Goal: Communication & Community: Share content

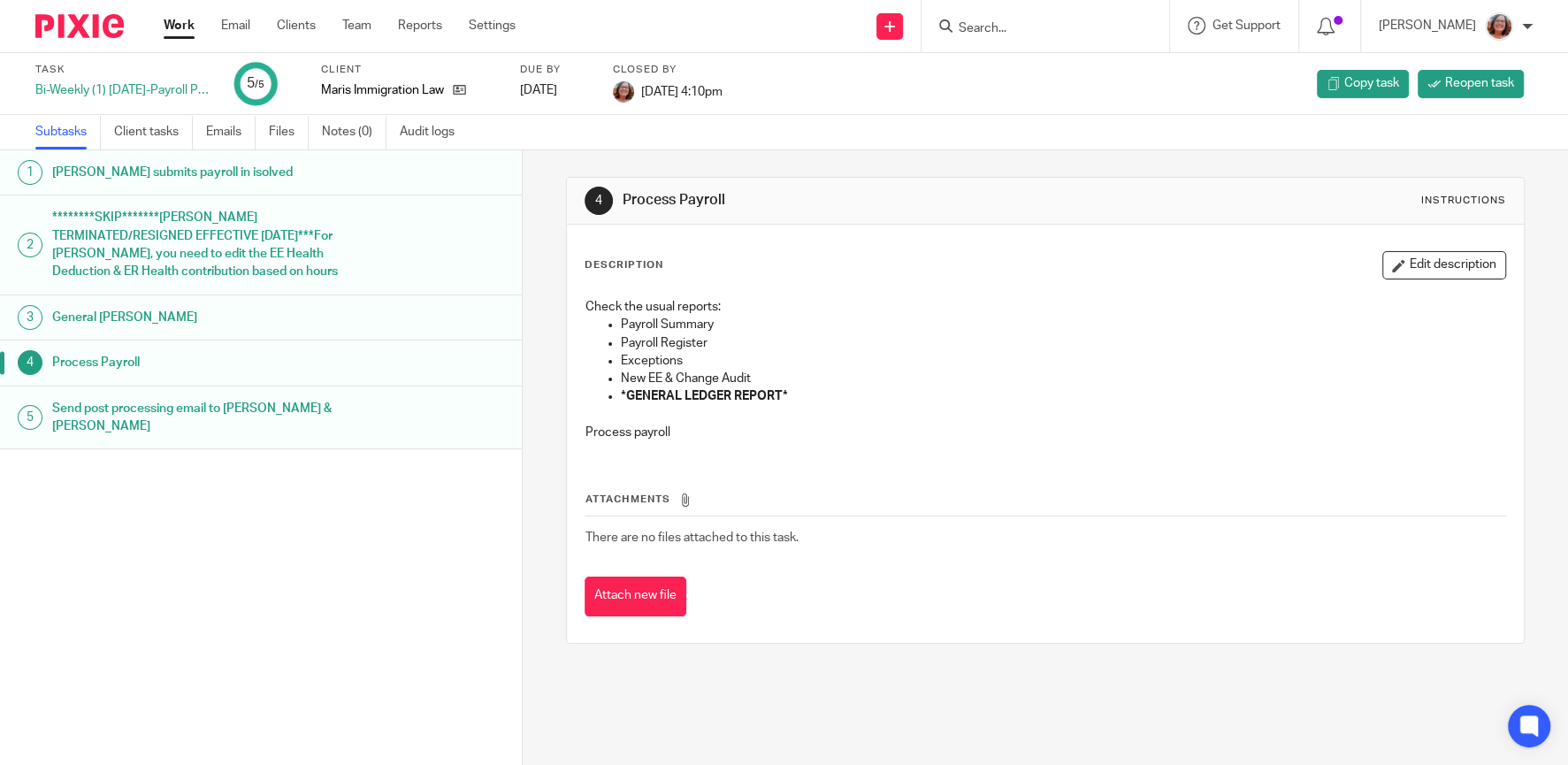
click at [1055, 21] on input "Search" at bounding box center [1036, 29] width 159 height 16
type input "grey ro"
click at [1118, 73] on link at bounding box center [1103, 76] width 298 height 41
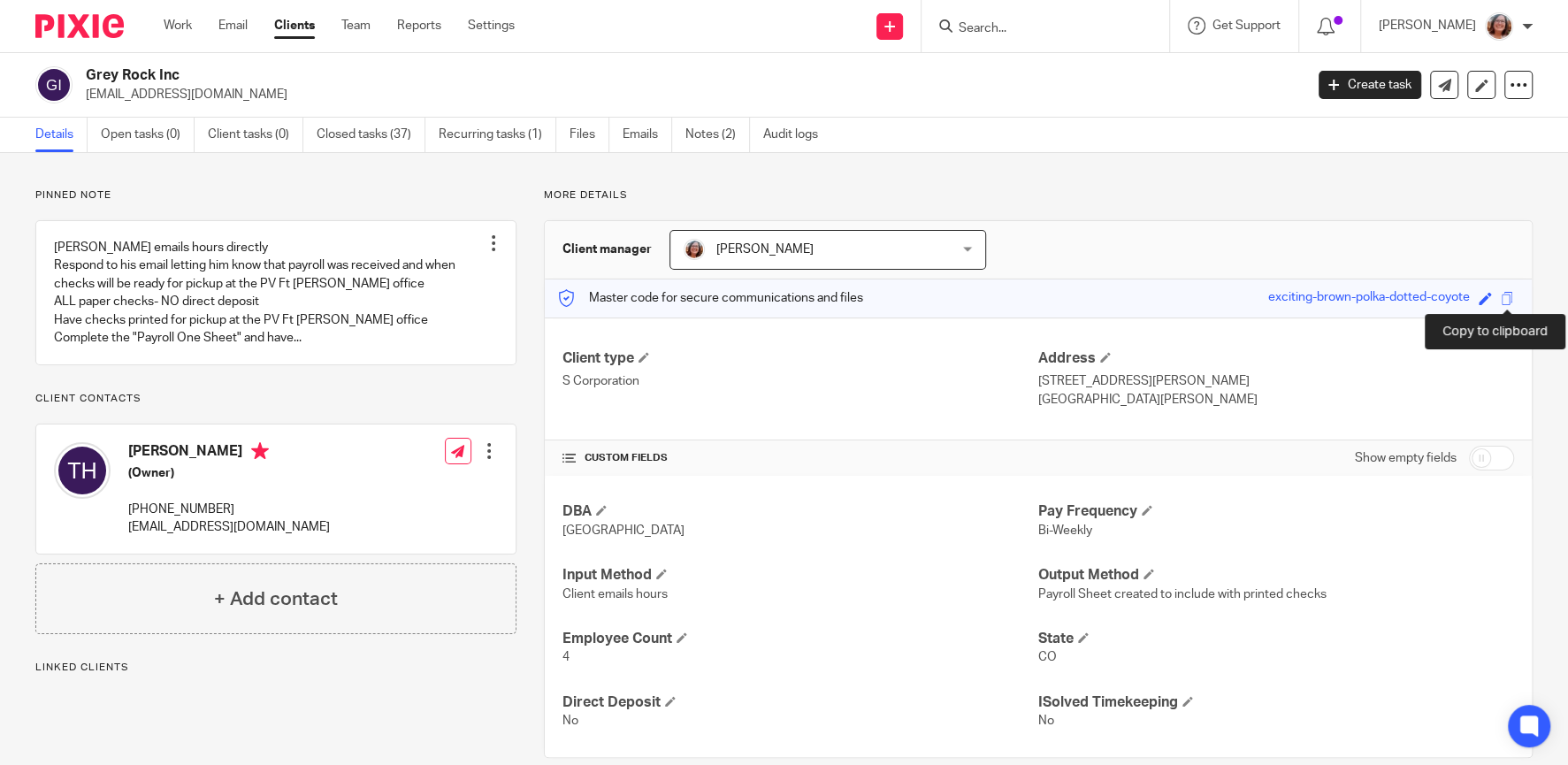
drag, startPoint x: 0, startPoint y: 0, endPoint x: 1508, endPoint y: 295, distance: 1536.6
click at [1508, 295] on span at bounding box center [1507, 299] width 13 height 13
click at [638, 139] on link "Emails" at bounding box center [648, 135] width 50 height 34
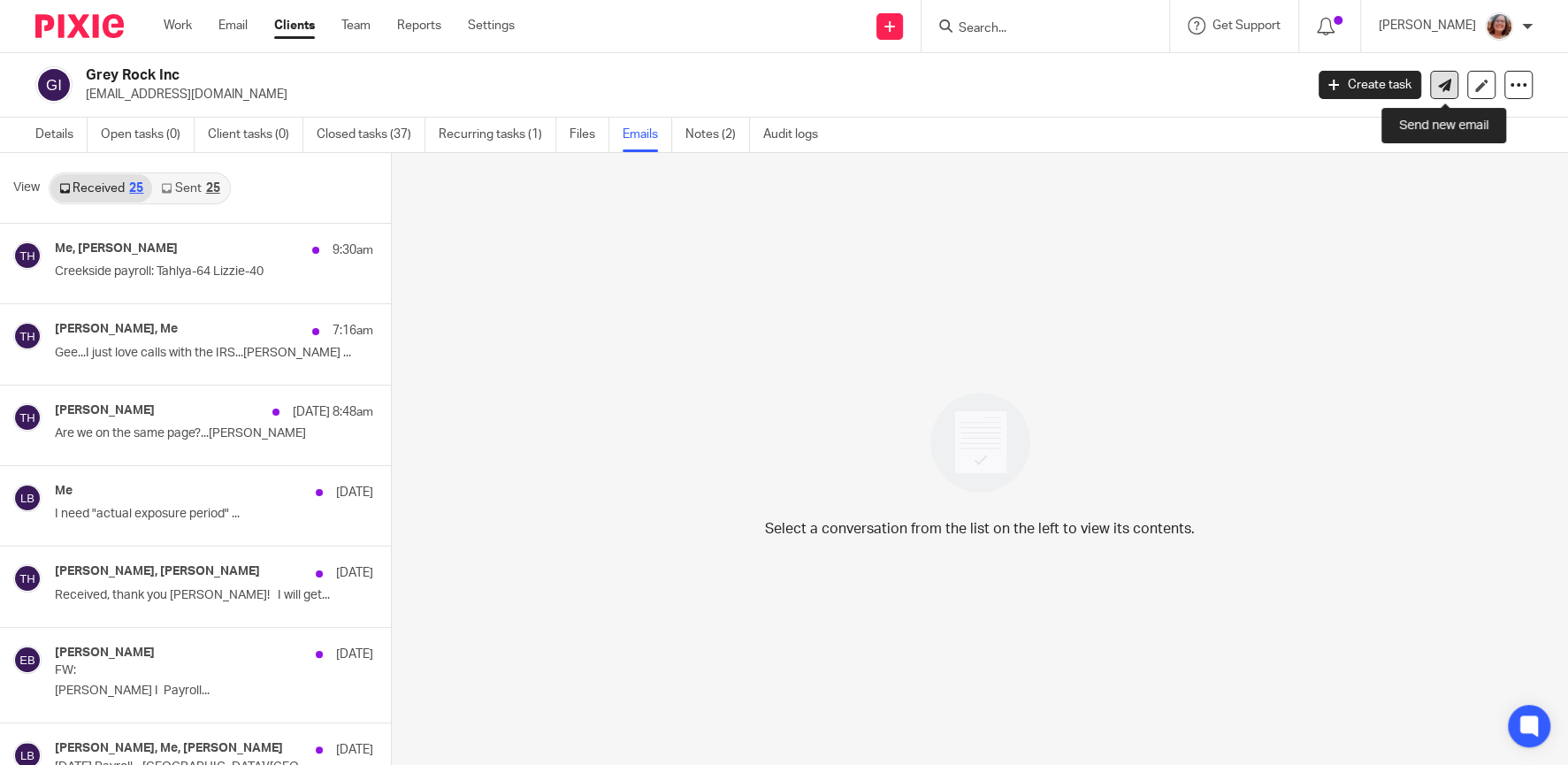
click at [1450, 85] on icon at bounding box center [1445, 85] width 13 height 13
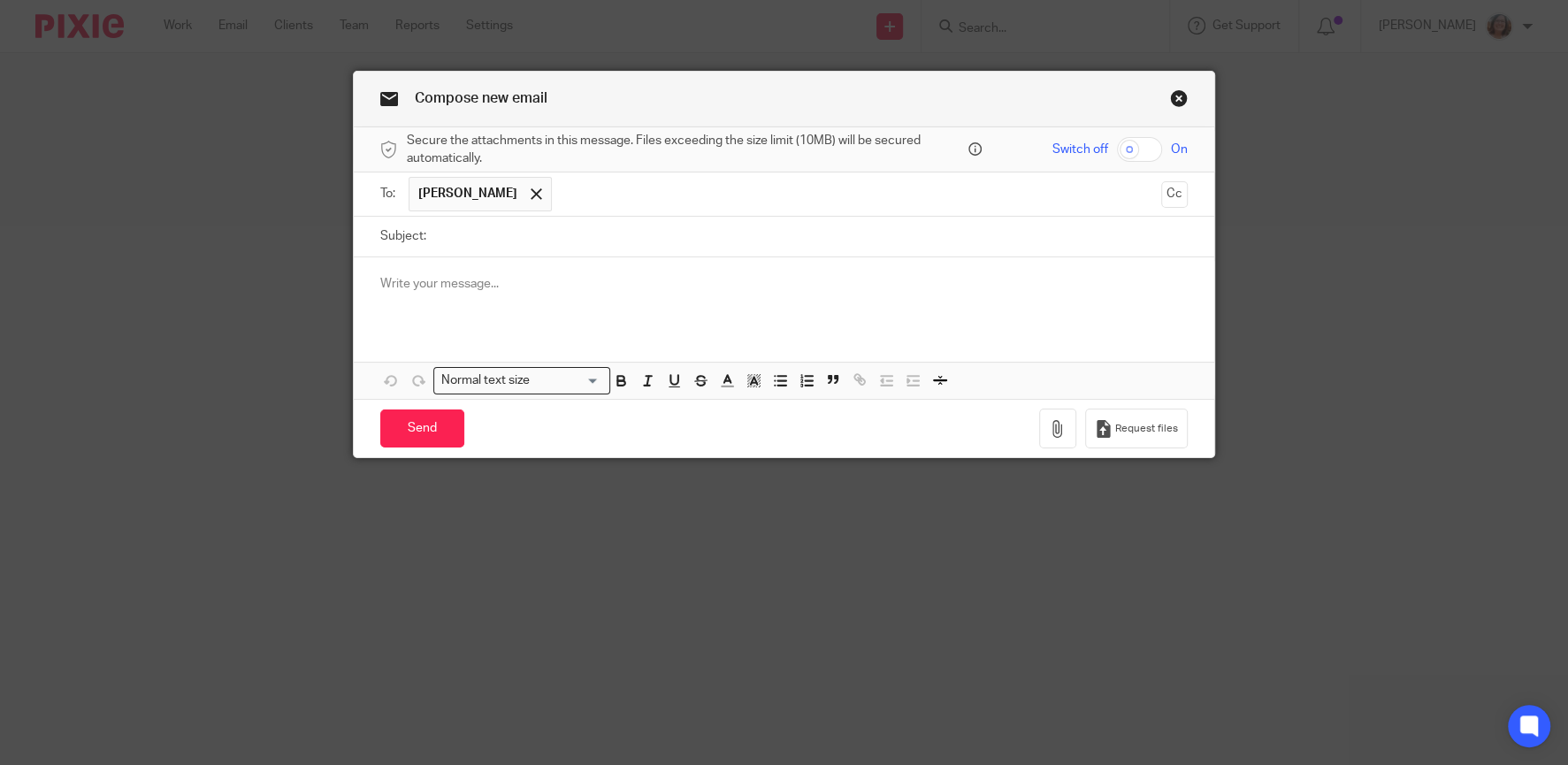
click at [445, 233] on input "Subject:" at bounding box center [811, 236] width 753 height 40
type input "[DATE]-[DATE] WC Audit Tax Forms"
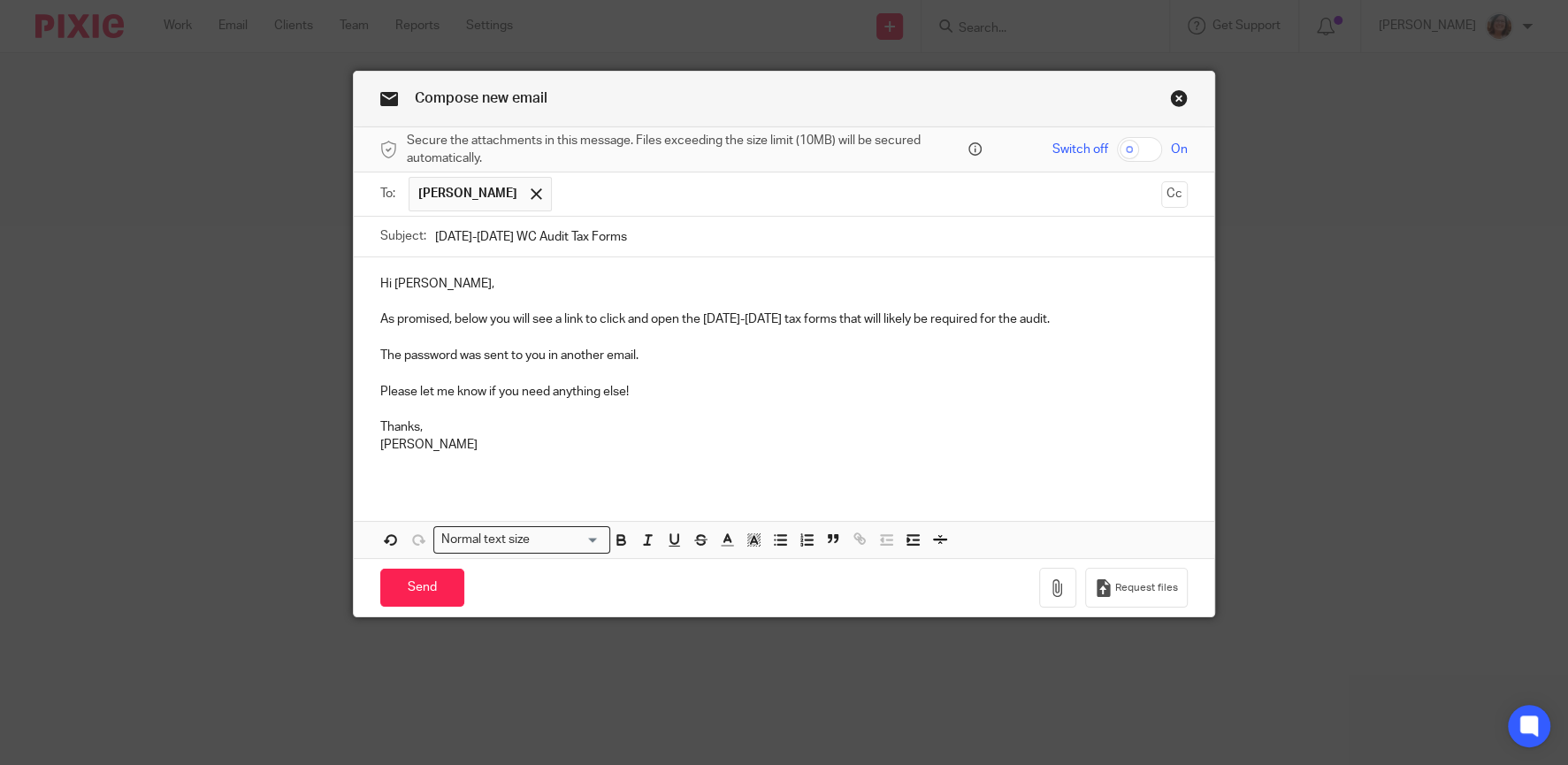
click at [1155, 147] on input "checkbox" at bounding box center [1140, 149] width 45 height 25
checkbox input "true"
click at [1058, 581] on icon "button" at bounding box center [1058, 588] width 18 height 18
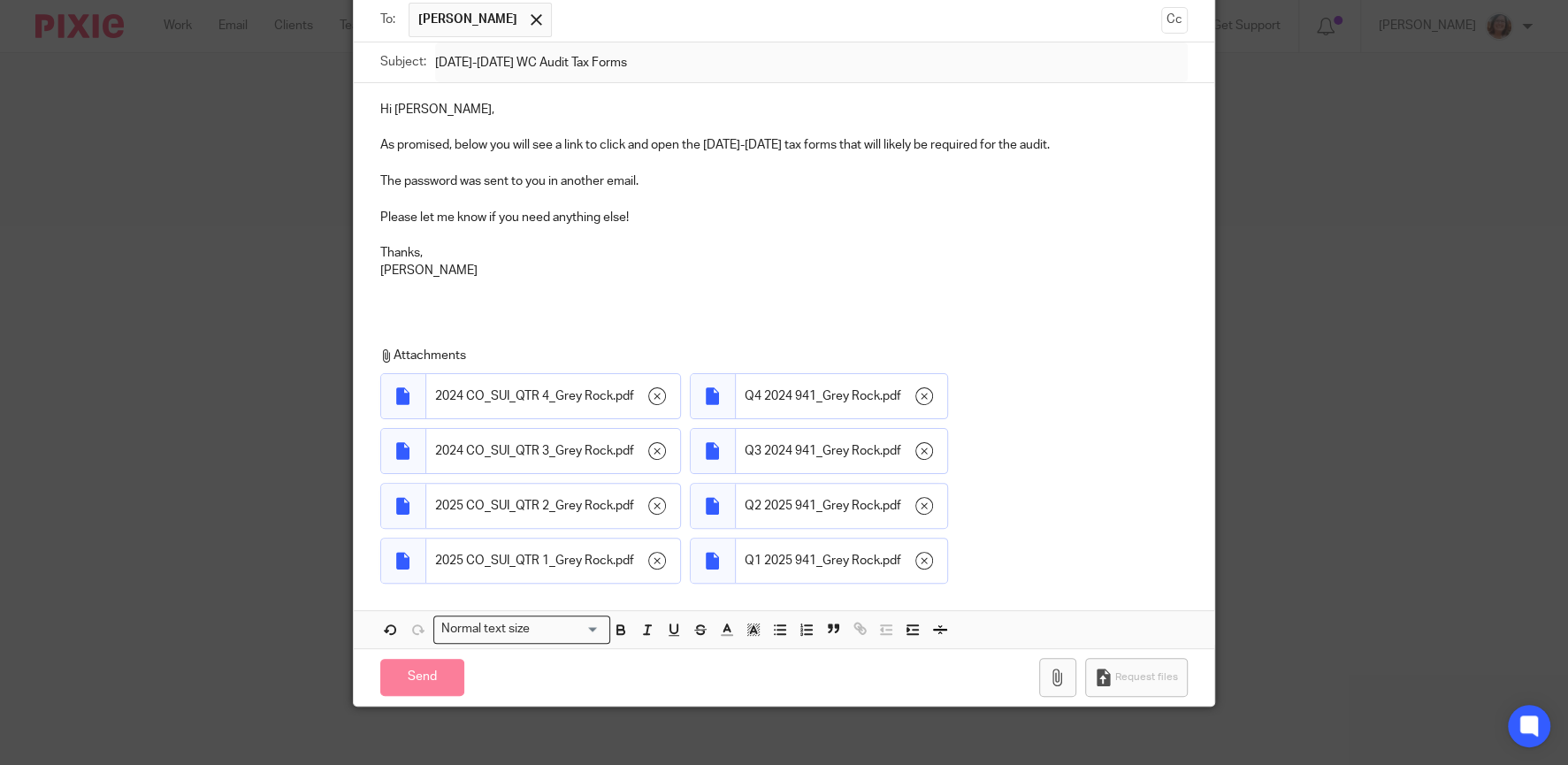
scroll to position [186, 0]
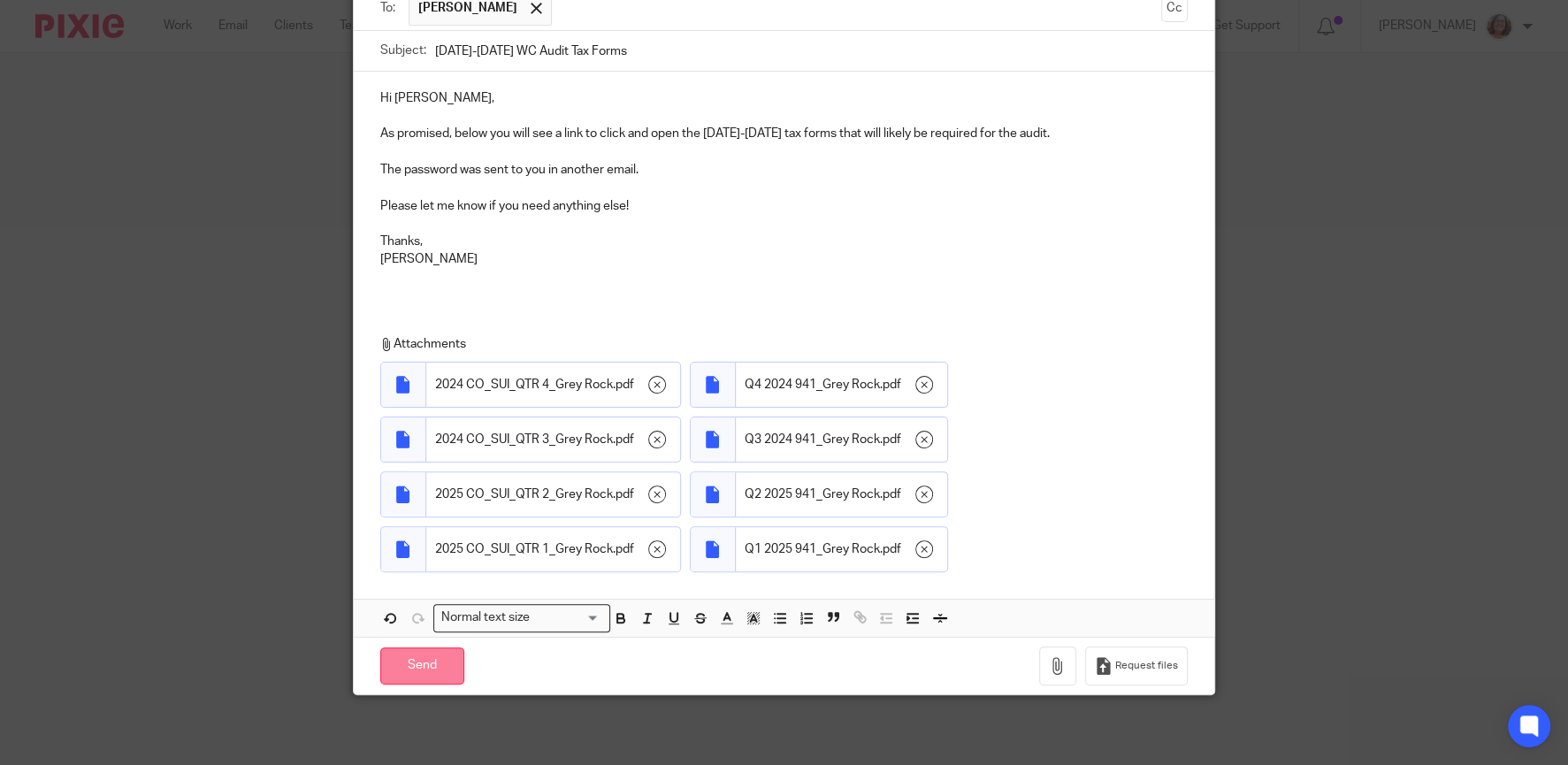
click at [446, 661] on input "Send" at bounding box center [422, 666] width 84 height 38
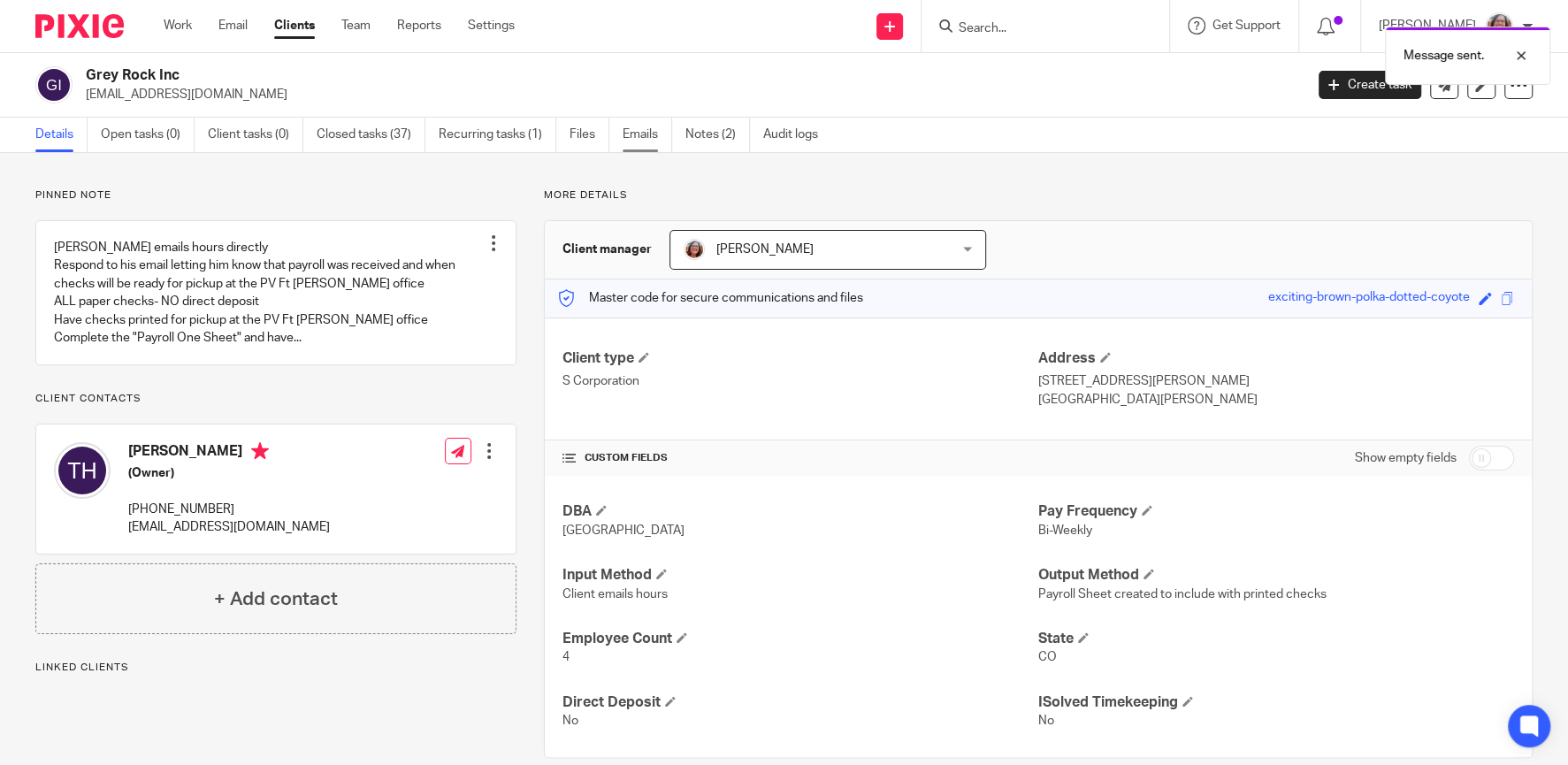
click at [641, 136] on link "Emails" at bounding box center [648, 135] width 50 height 34
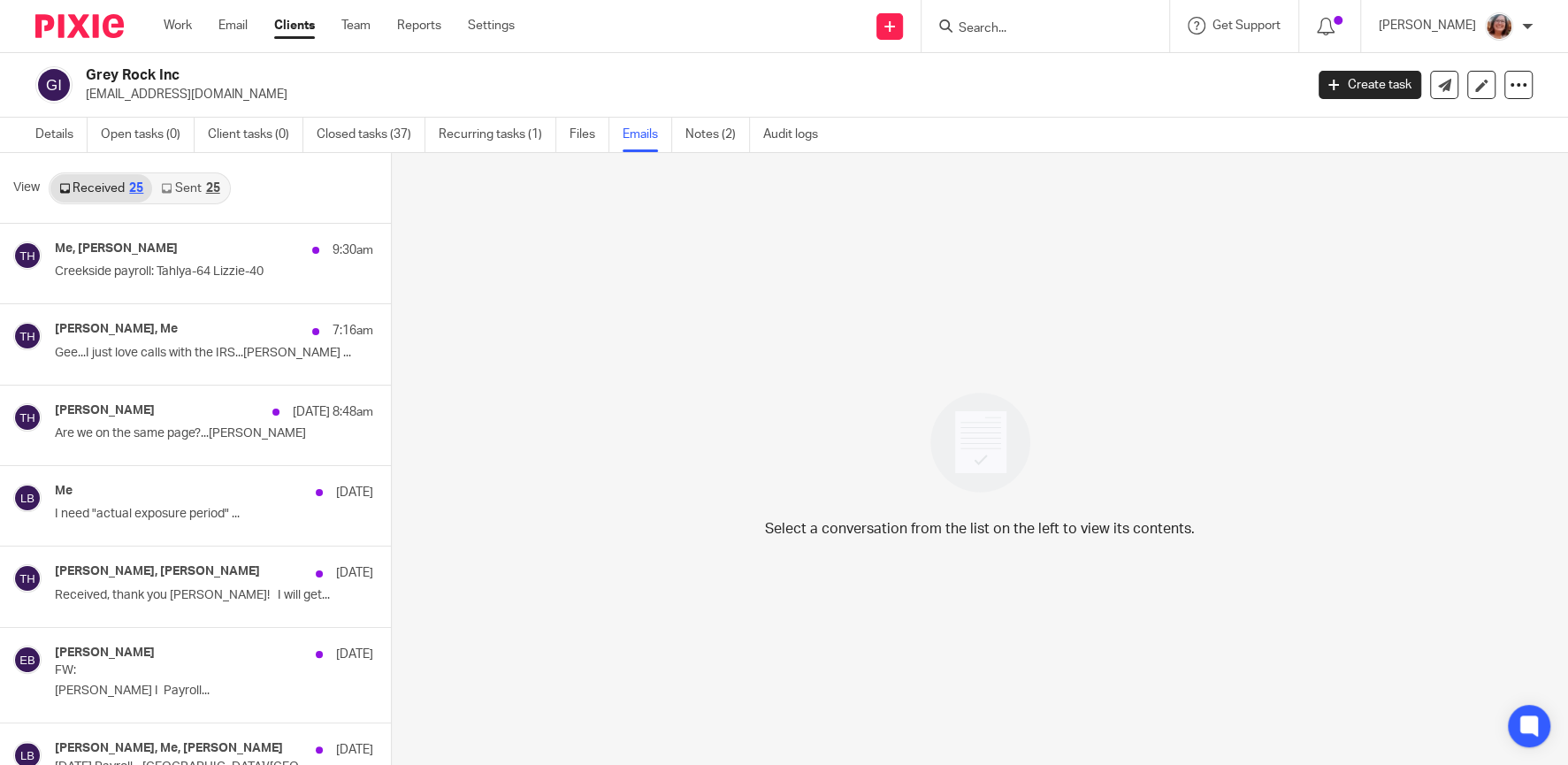
click at [190, 191] on link "Sent 25" at bounding box center [190, 188] width 76 height 29
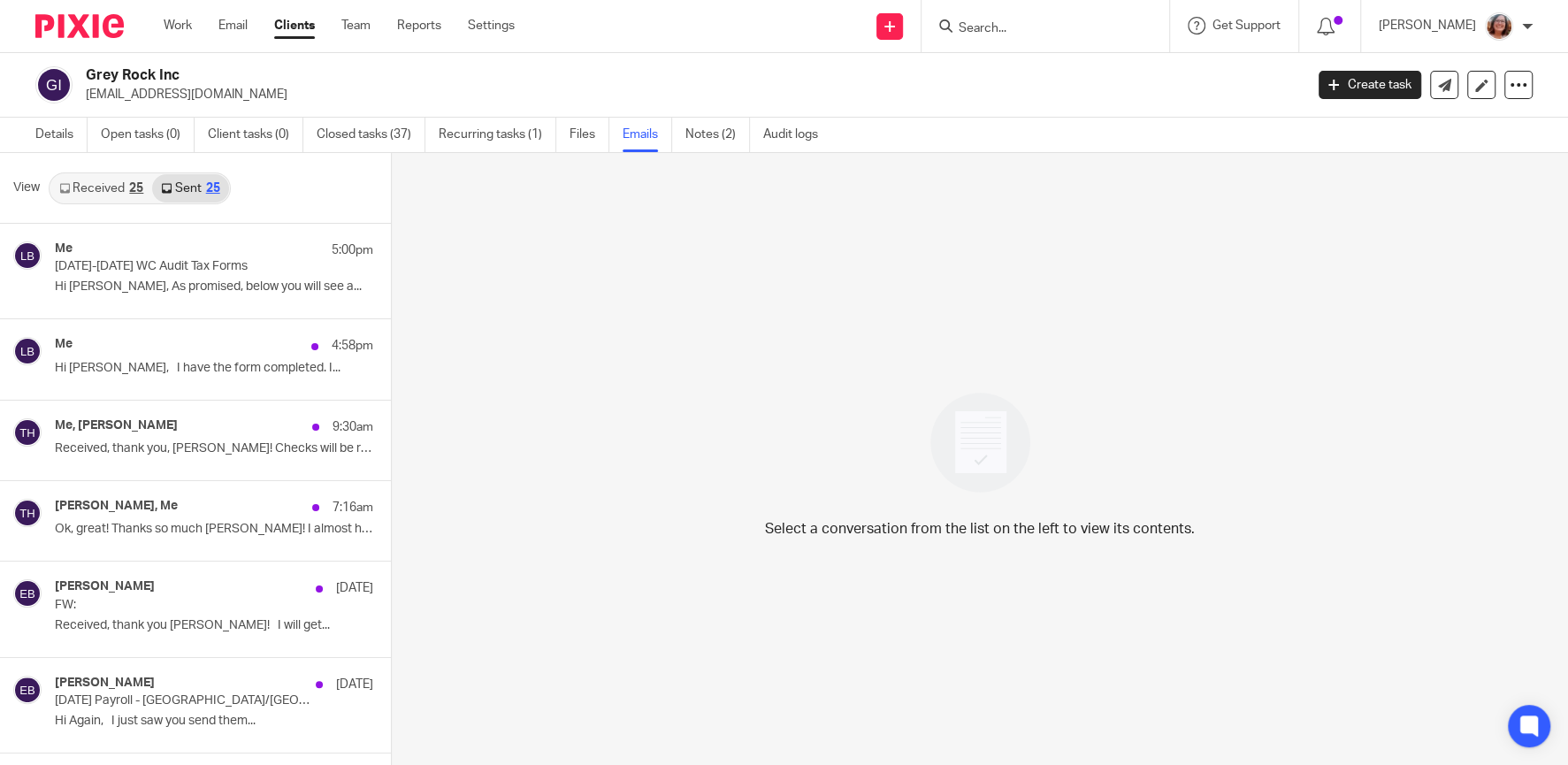
scroll to position [2, 0]
click at [169, 21] on link "Work" at bounding box center [178, 25] width 29 height 18
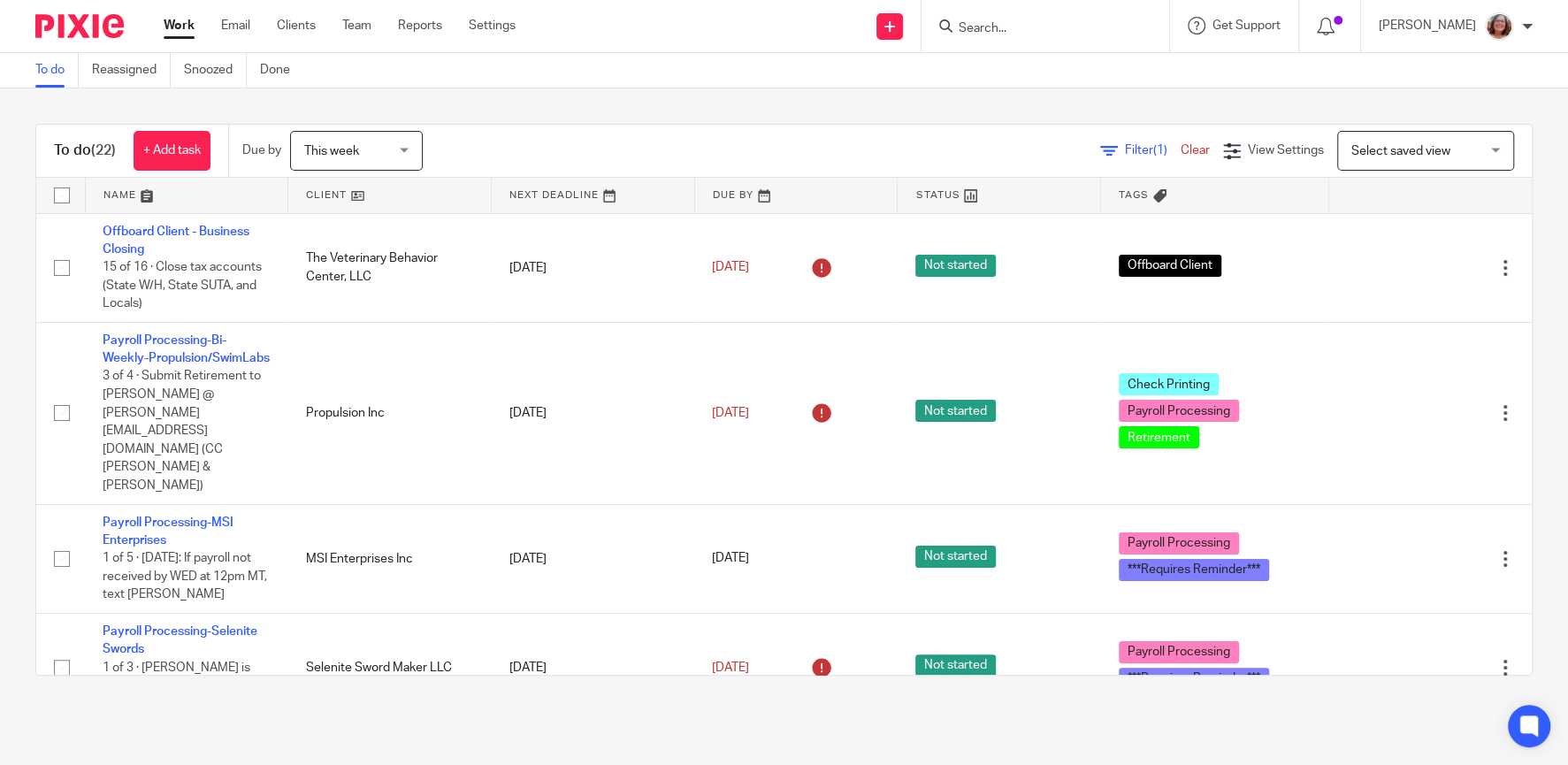
click at [1526, 26] on div at bounding box center [1527, 27] width 11 height 11
click at [1529, 23] on div at bounding box center [1527, 27] width 11 height 11
click at [335, 192] on link at bounding box center [390, 195] width 203 height 35
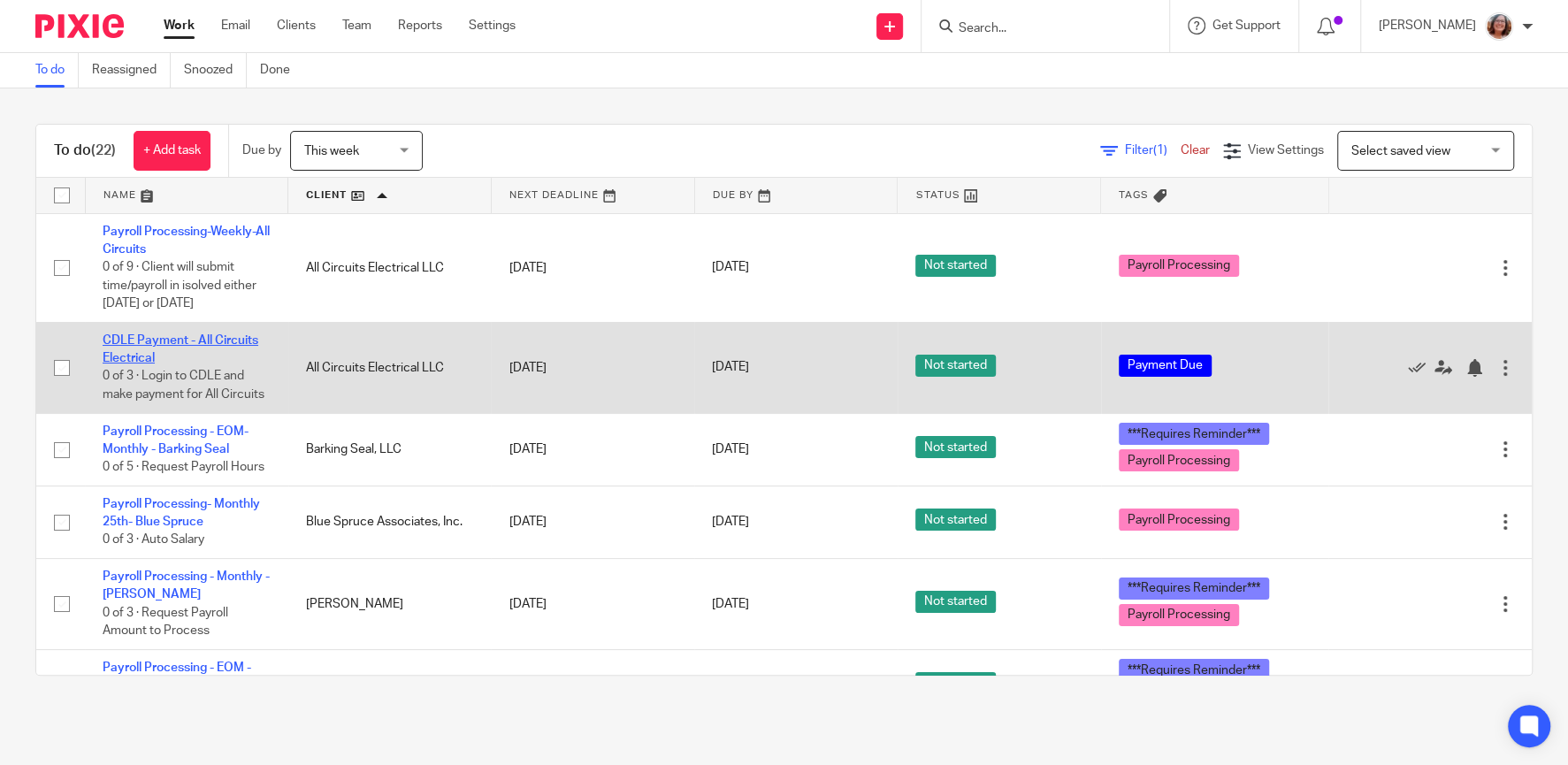
click at [202, 344] on link "CDLE Payment - All Circuits Electrical" at bounding box center [180, 349] width 156 height 30
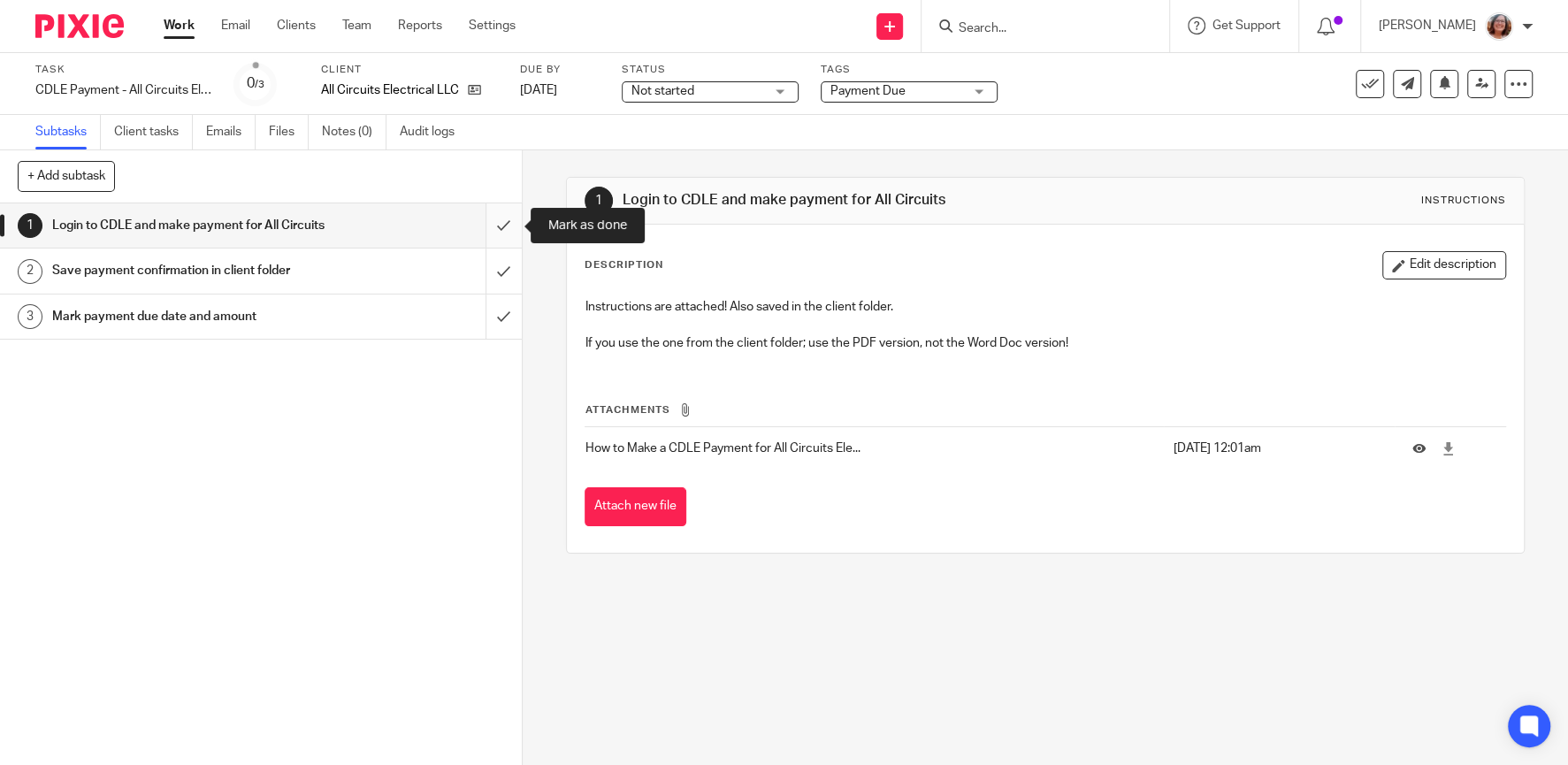
click at [514, 221] on input "submit" at bounding box center [261, 226] width 521 height 44
click at [510, 272] on input "submit" at bounding box center [261, 271] width 521 height 44
